Goal: Information Seeking & Learning: Learn about a topic

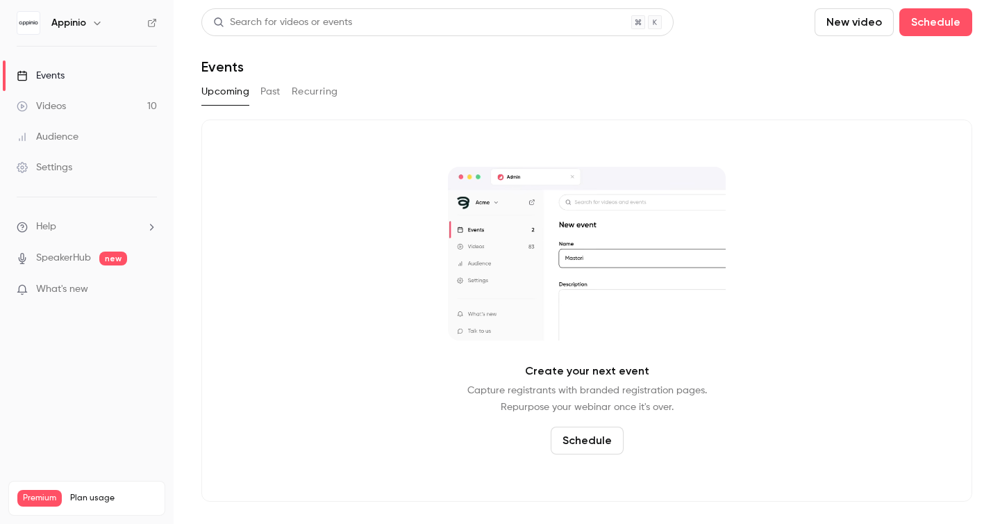
click at [255, 95] on div "Upcoming Past Recurring" at bounding box center [586, 92] width 771 height 22
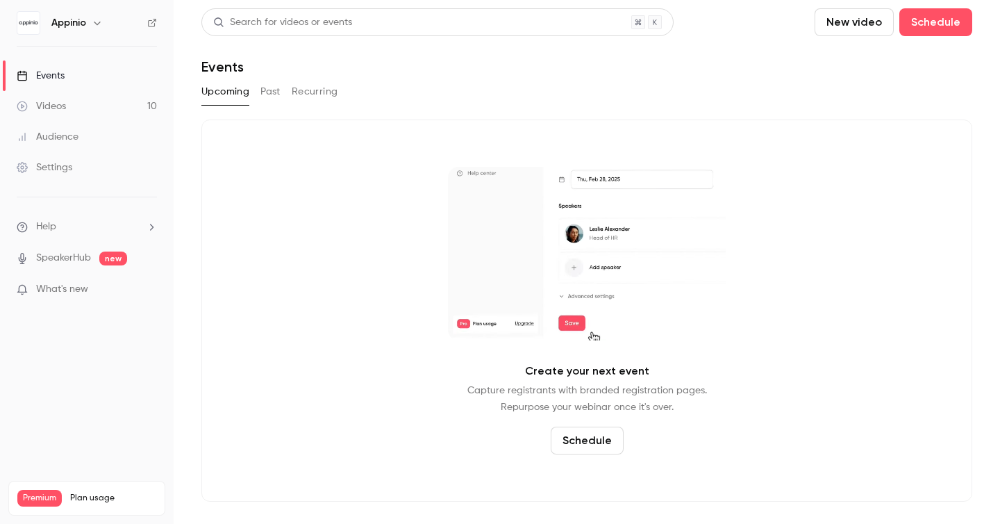
click at [267, 95] on button "Past" at bounding box center [270, 92] width 20 height 22
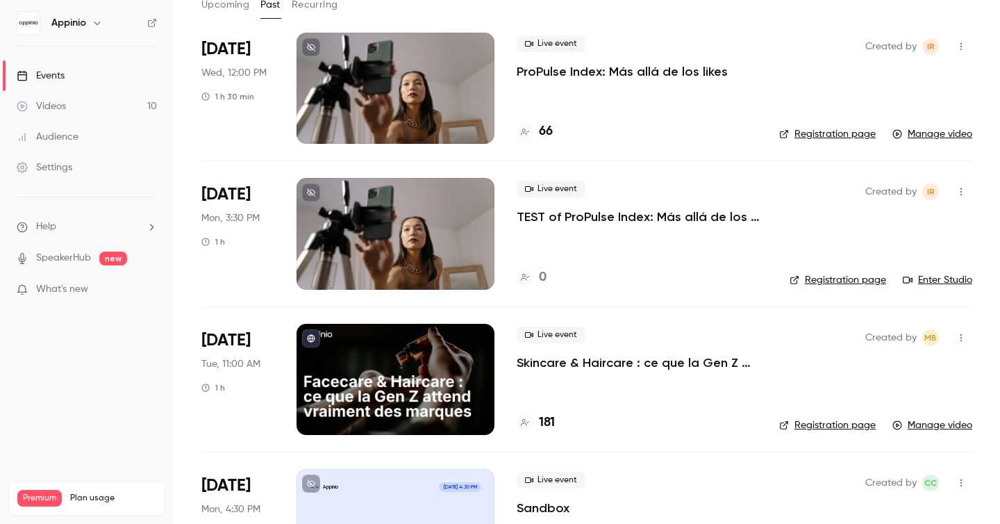
scroll to position [87, 0]
click at [630, 333] on div "Live event Skincare & Haircare : ce que la Gen Z attend vraiment des marques" at bounding box center [637, 348] width 240 height 44
click at [459, 374] on div at bounding box center [395, 378] width 198 height 111
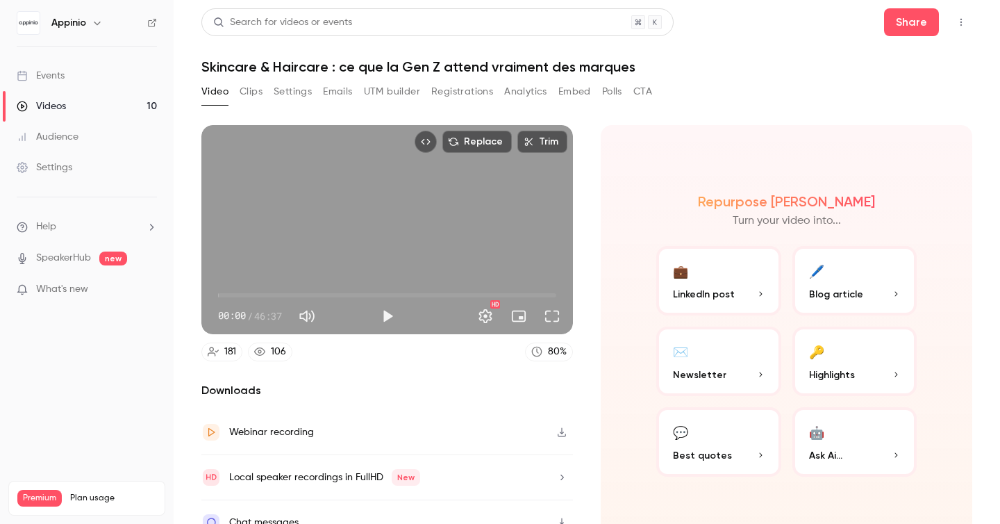
scroll to position [21, 0]
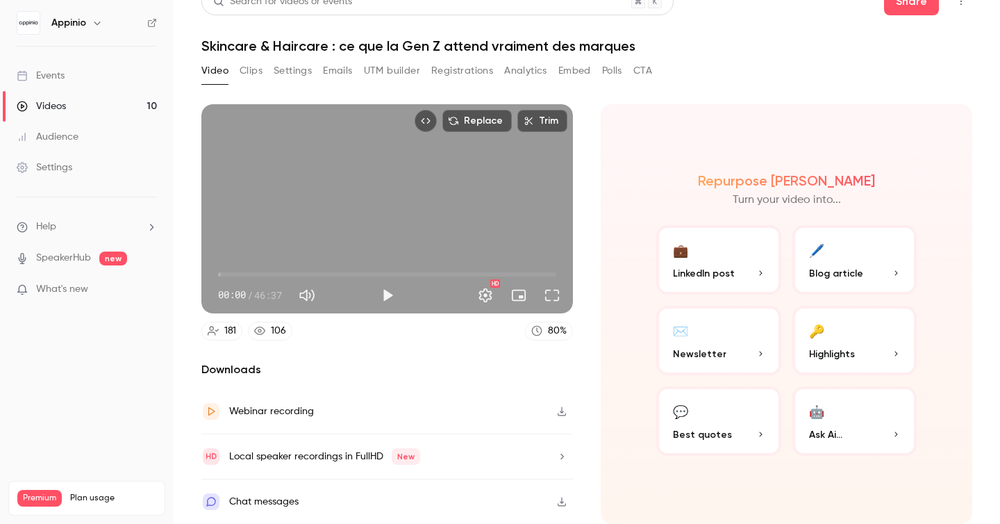
click at [864, 332] on button "🔑 Highlights" at bounding box center [854, 340] width 125 height 69
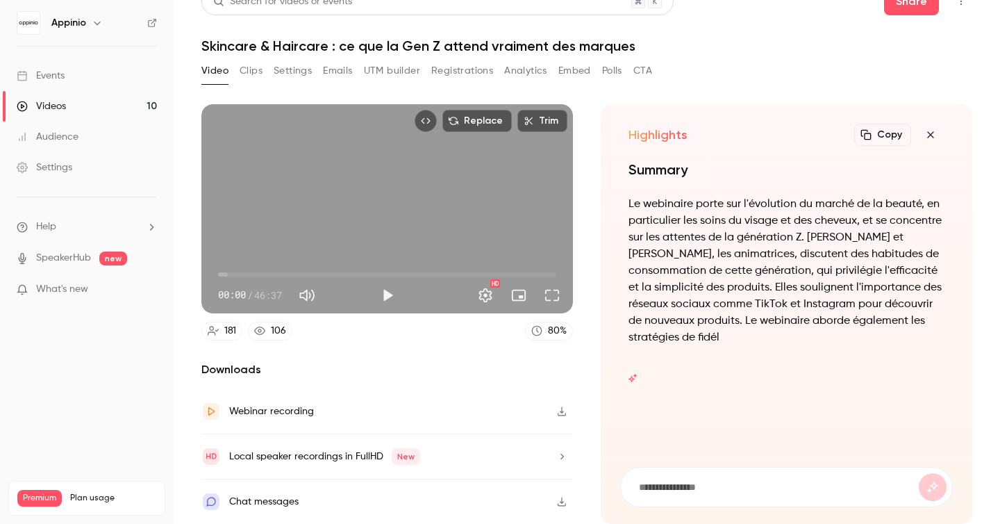
click at [929, 135] on icon "button" at bounding box center [930, 134] width 6 height 6
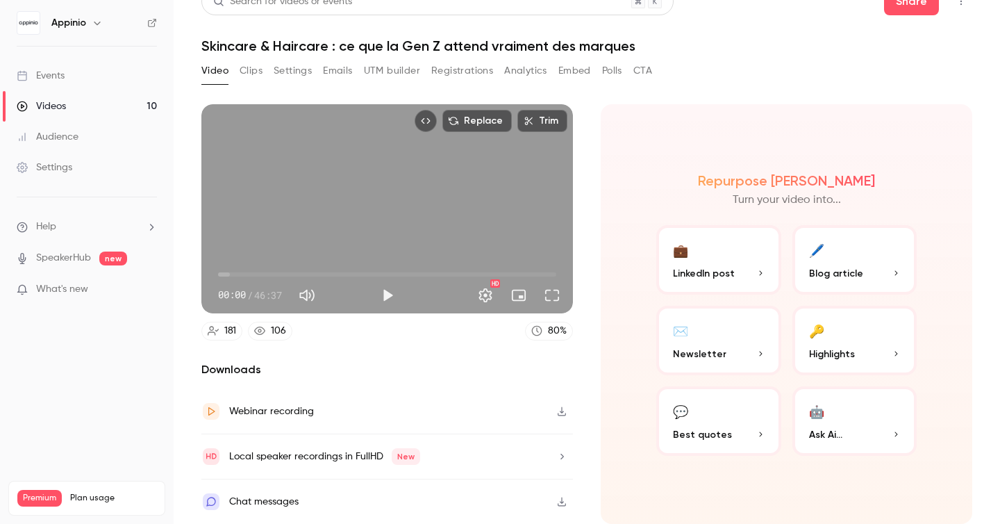
click at [864, 431] on p "Ask Ai..." at bounding box center [855, 434] width 92 height 15
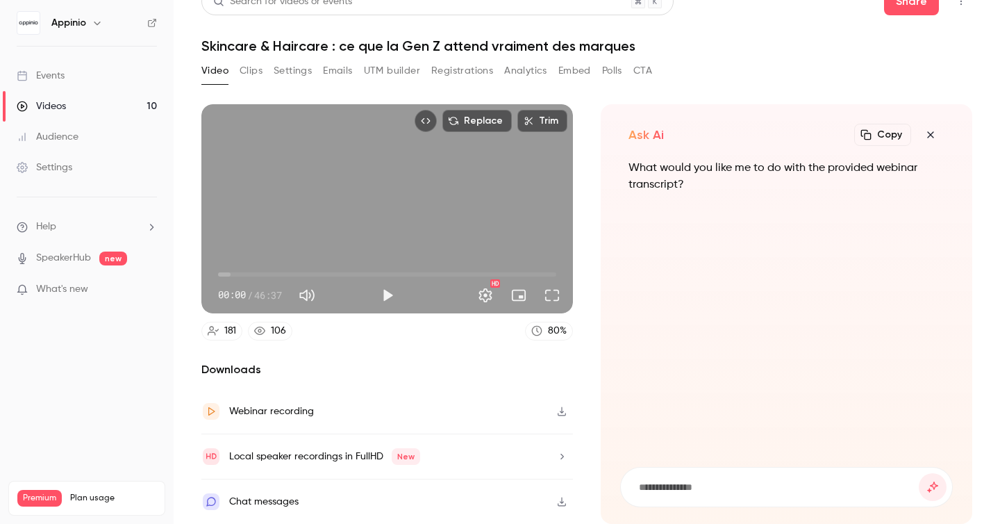
click at [667, 485] on input at bounding box center [777, 486] width 281 height 15
type input "**********"
click at [919, 473] on button "submit" at bounding box center [933, 487] width 28 height 28
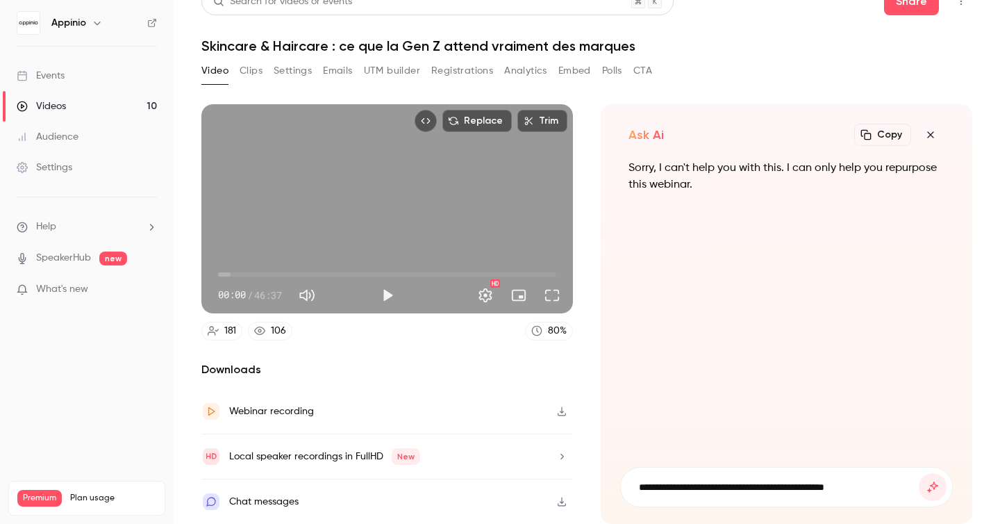
type input "**********"
click at [919, 473] on button "submit" at bounding box center [933, 487] width 28 height 28
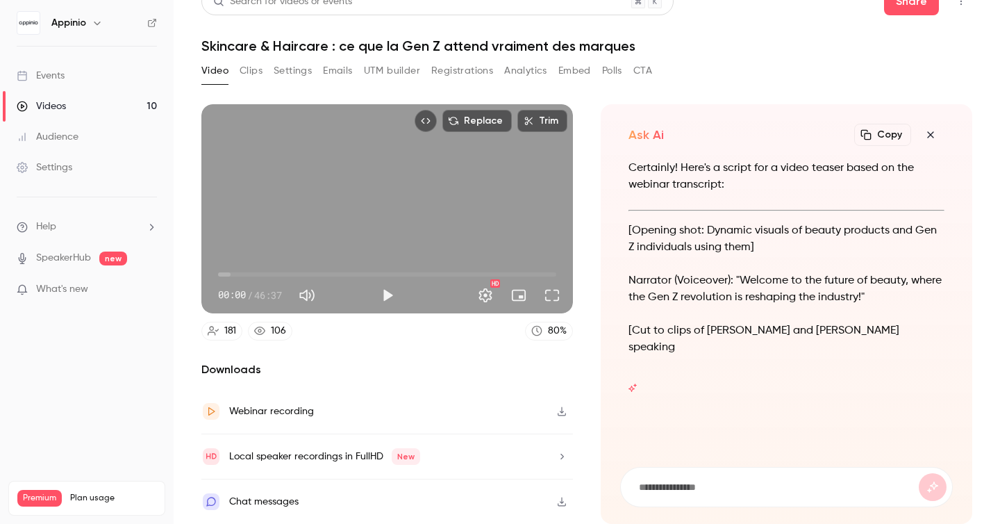
click at [923, 133] on icon "button" at bounding box center [930, 134] width 17 height 11
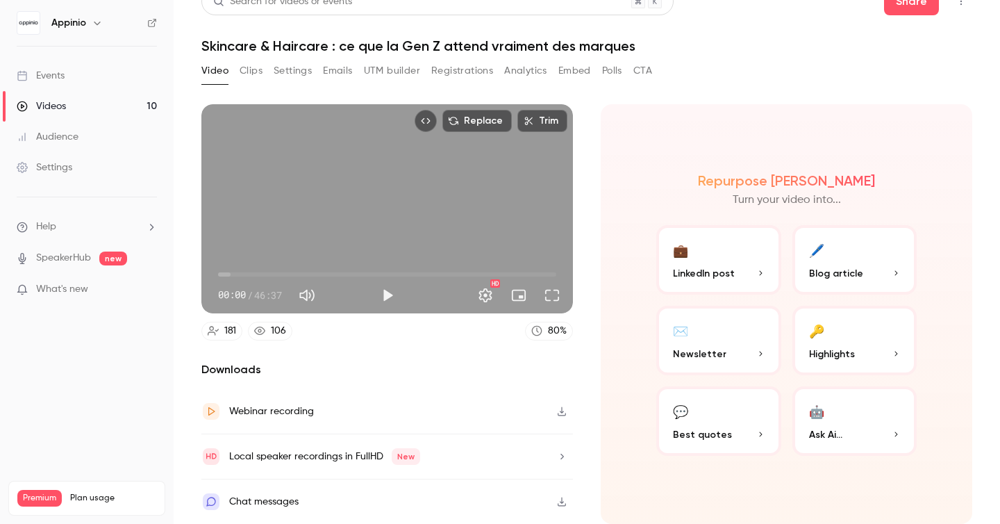
click at [696, 273] on span "LinkedIn post" at bounding box center [704, 273] width 62 height 15
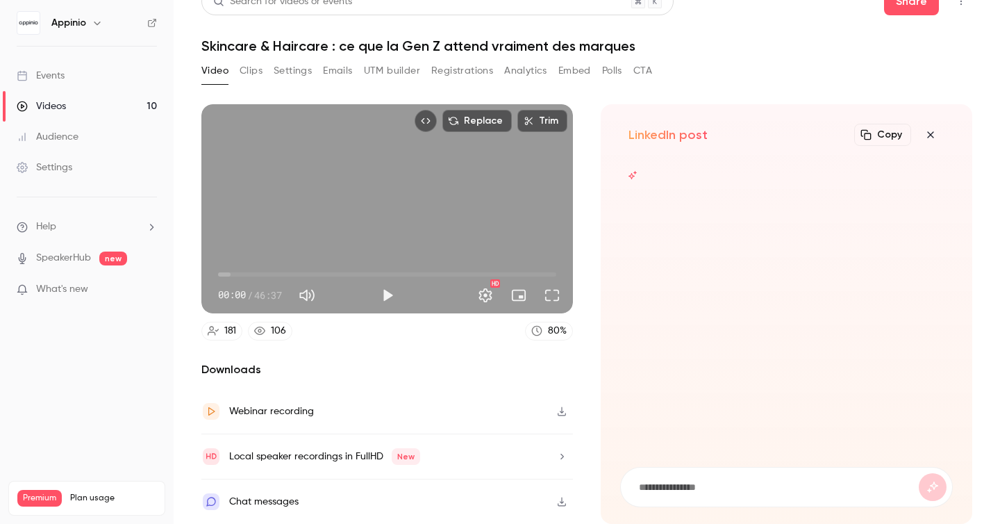
click at [930, 133] on icon "button" at bounding box center [930, 134] width 17 height 11
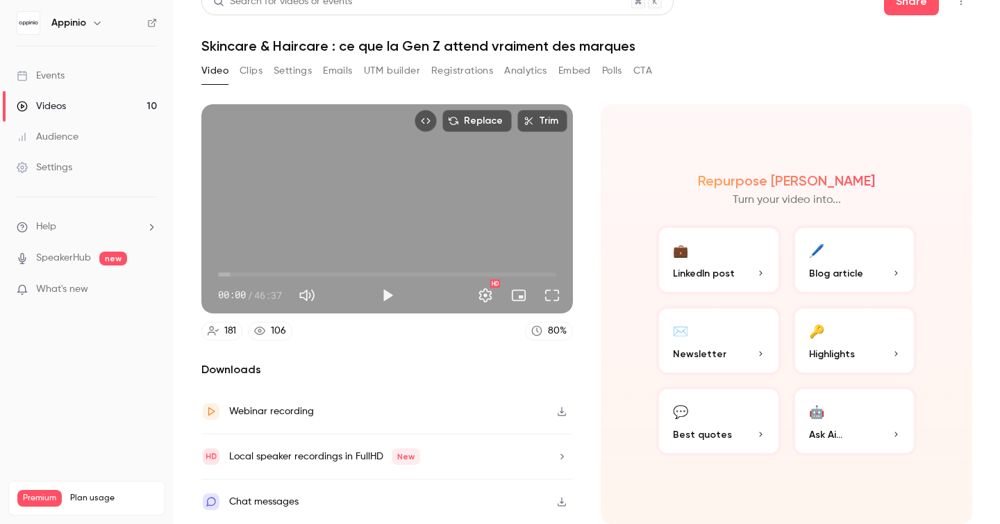
click at [557, 411] on icon "button" at bounding box center [561, 411] width 11 height 10
click at [561, 499] on icon "button" at bounding box center [562, 501] width 8 height 9
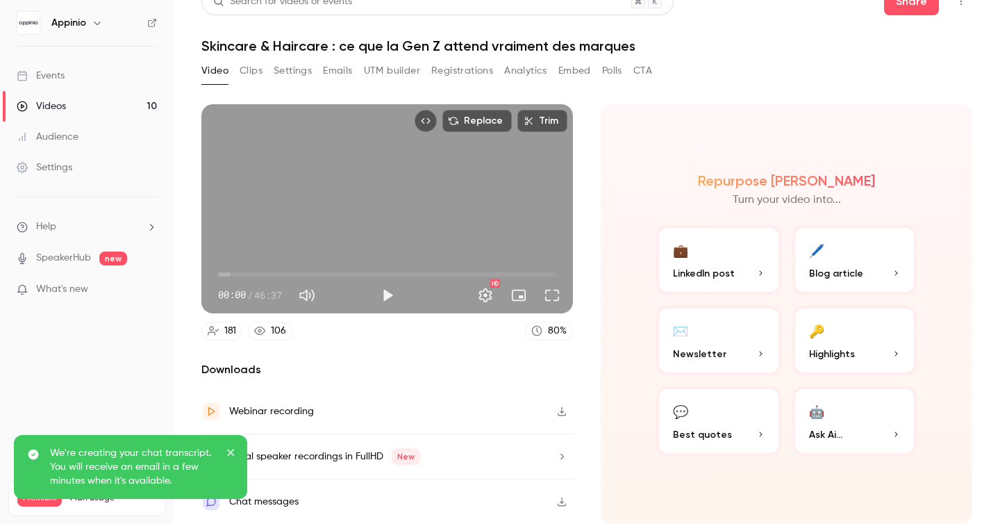
click at [245, 70] on button "Clips" at bounding box center [251, 71] width 23 height 22
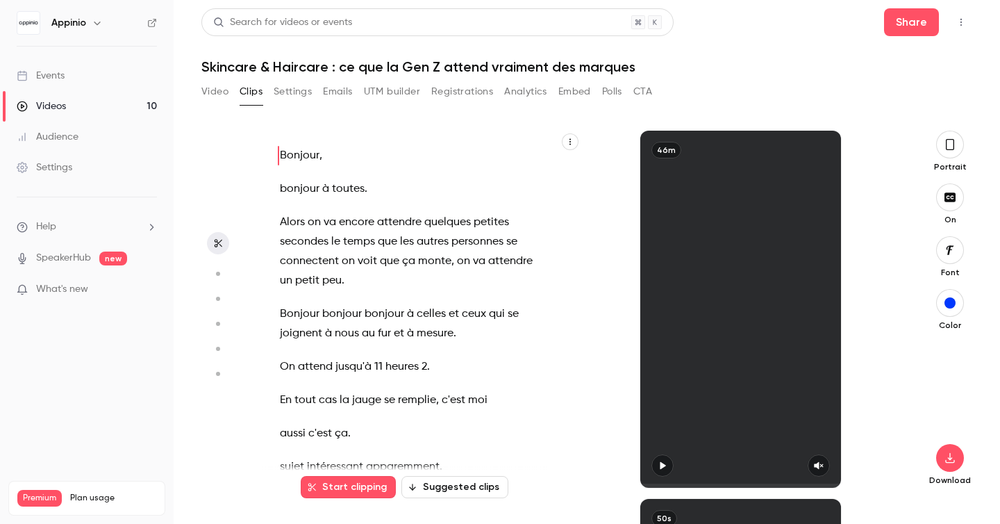
click at [955, 147] on button "button" at bounding box center [950, 145] width 28 height 28
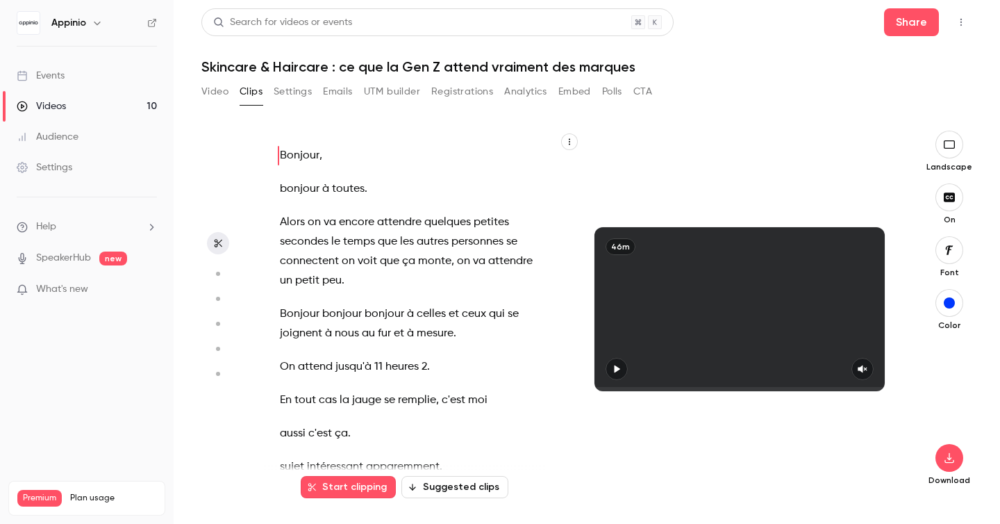
click at [626, 369] on button "button" at bounding box center [616, 369] width 22 height 22
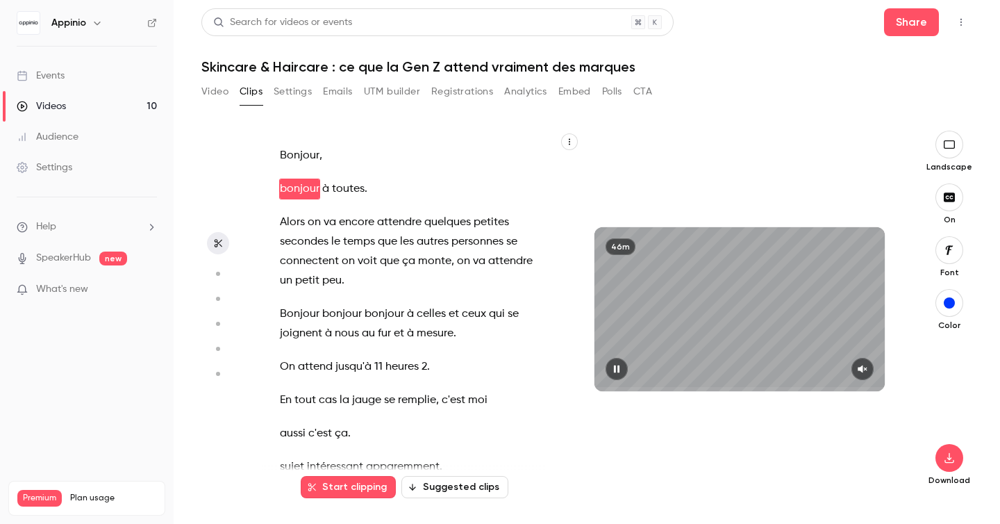
click at [619, 369] on icon "button" at bounding box center [617, 369] width 6 height 8
type input "*"
click at [288, 91] on button "Settings" at bounding box center [293, 92] width 38 height 22
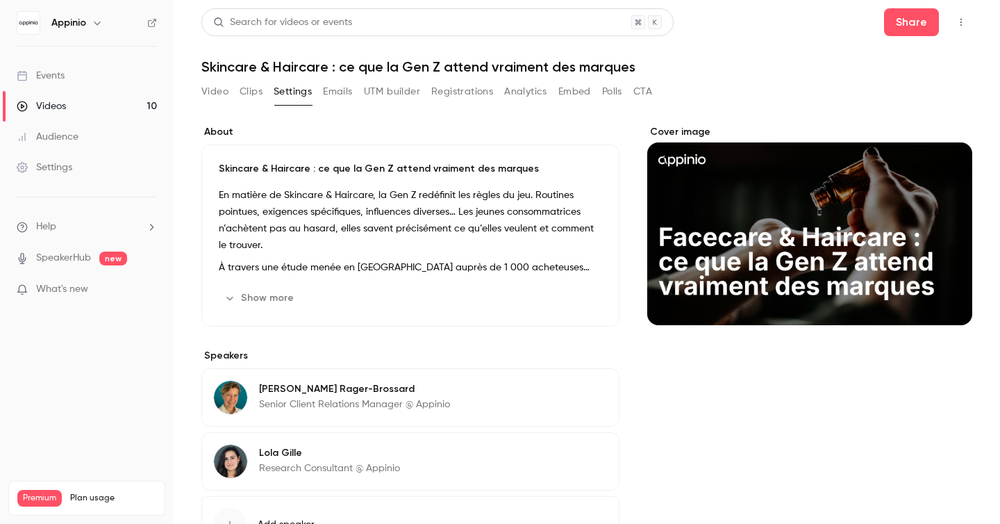
click at [468, 85] on button "Registrations" at bounding box center [462, 92] width 62 height 22
